Goal: Transaction & Acquisition: Purchase product/service

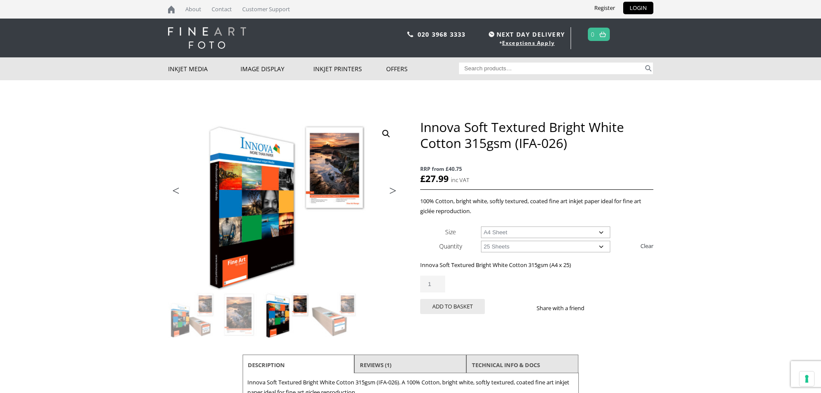
click at [732, 166] on body "NEXT DAY DELIVERY * Exceptions Apply About Contact Customer Support Register LO…" at bounding box center [410, 196] width 821 height 393
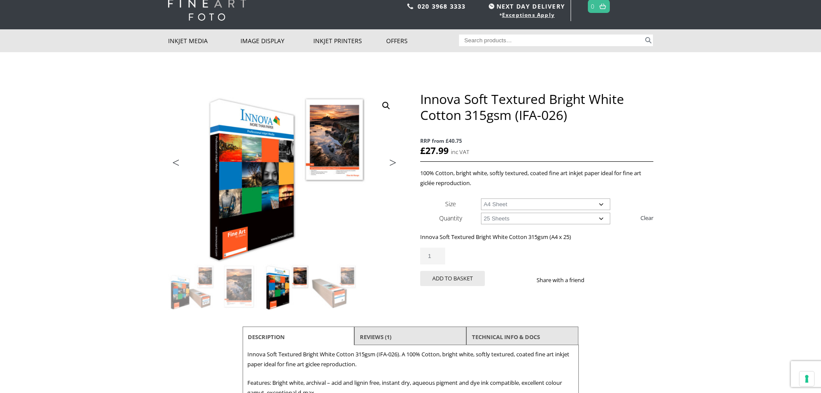
scroll to position [43, 0]
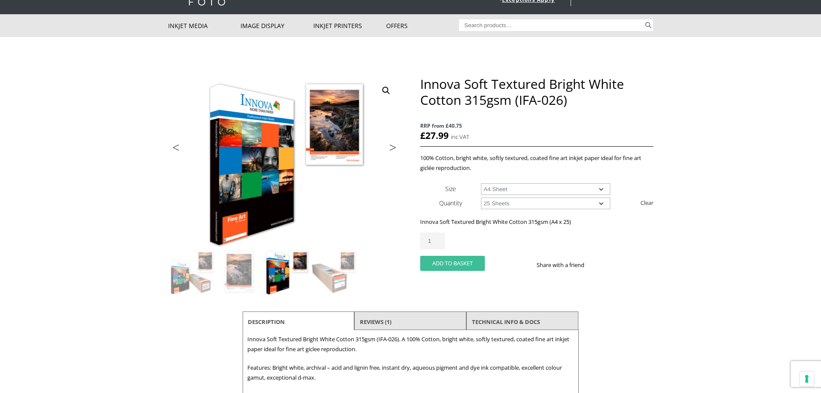
drag, startPoint x: 463, startPoint y: 259, endPoint x: 480, endPoint y: 257, distance: 17.3
click at [463, 259] on button "Add to basket" at bounding box center [452, 263] width 65 height 15
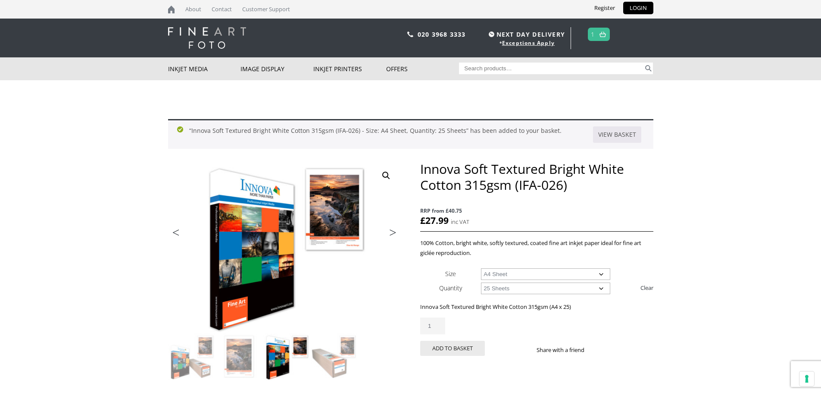
click at [597, 33] on span "1" at bounding box center [599, 34] width 22 height 13
click at [603, 35] on img at bounding box center [603, 34] width 6 height 6
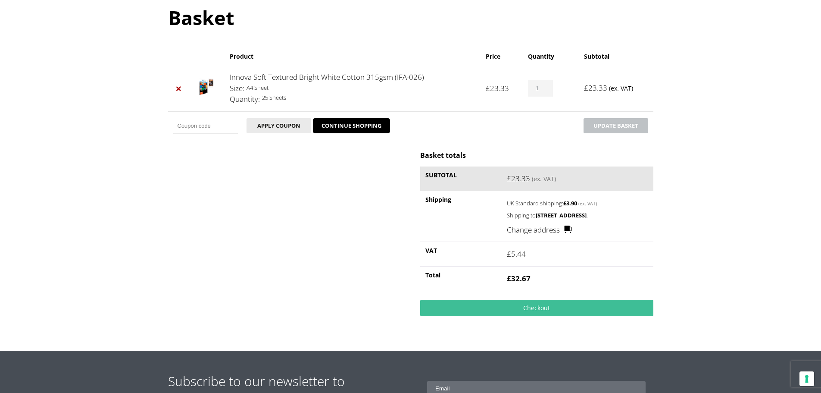
scroll to position [86, 0]
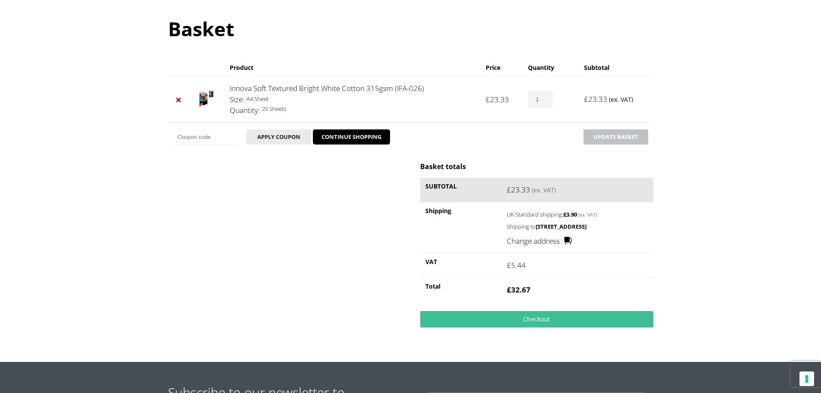
click at [275, 267] on div "Basket totals Subtotal £ 23.33 (ex. VAT) Shipping UK Standard shipping: £ 3.90 …" at bounding box center [410, 251] width 485 height 179
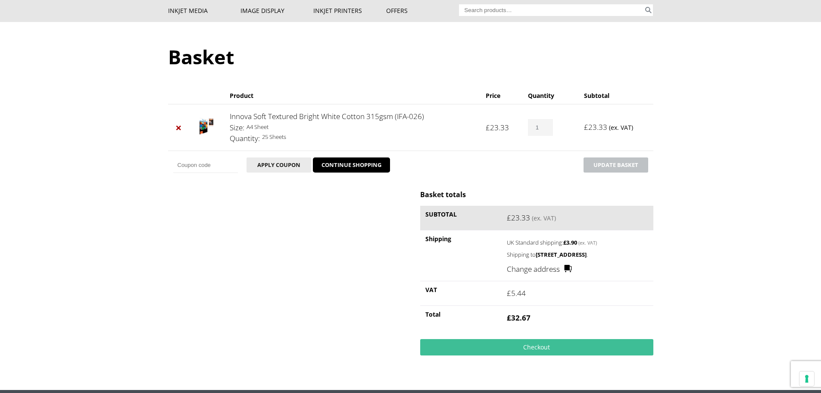
scroll to position [43, 0]
